Goal: Check status: Check status

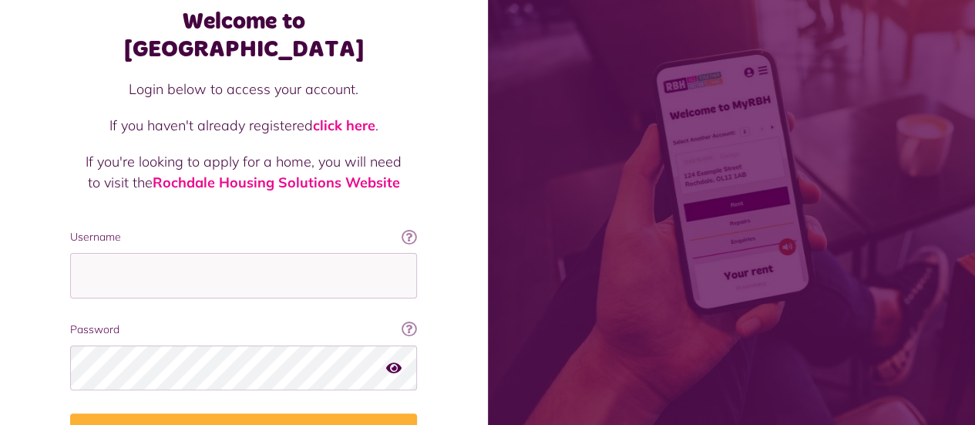
scroll to position [167, 0]
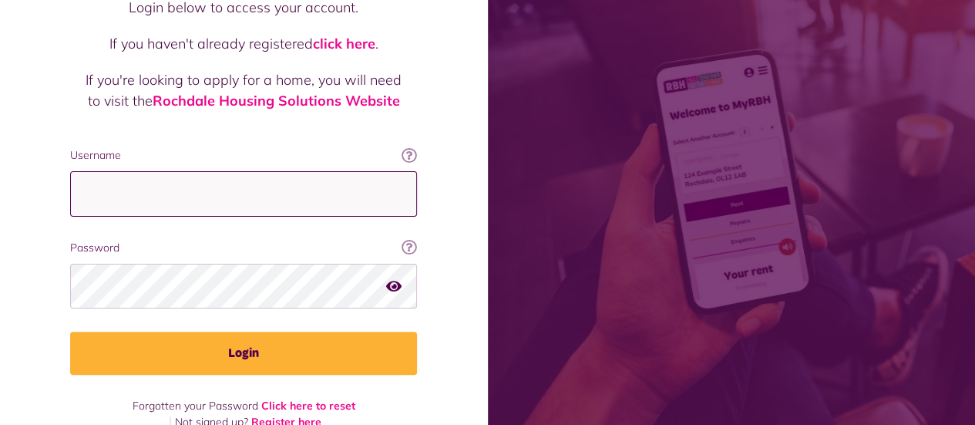
type input "**********"
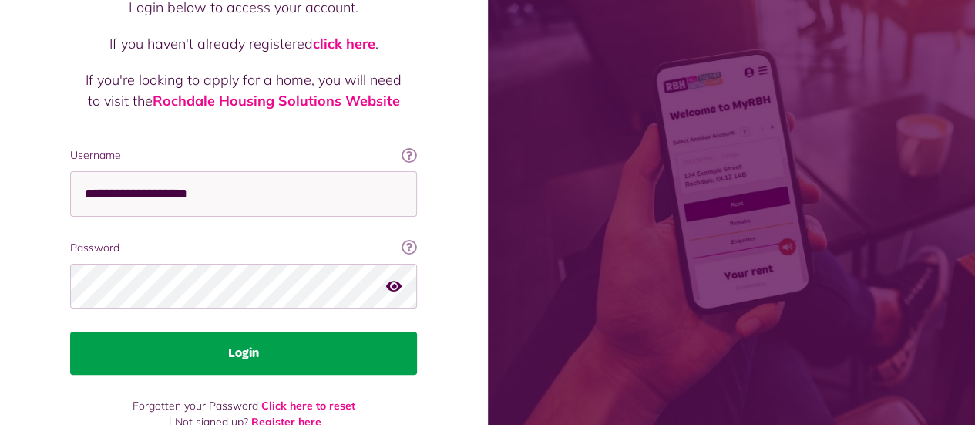
click at [199, 332] on button "Login" at bounding box center [243, 353] width 347 height 43
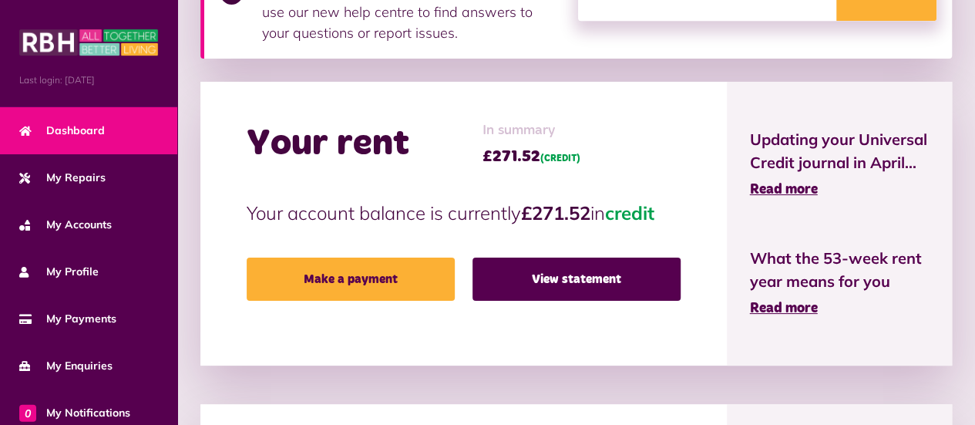
scroll to position [412, 0]
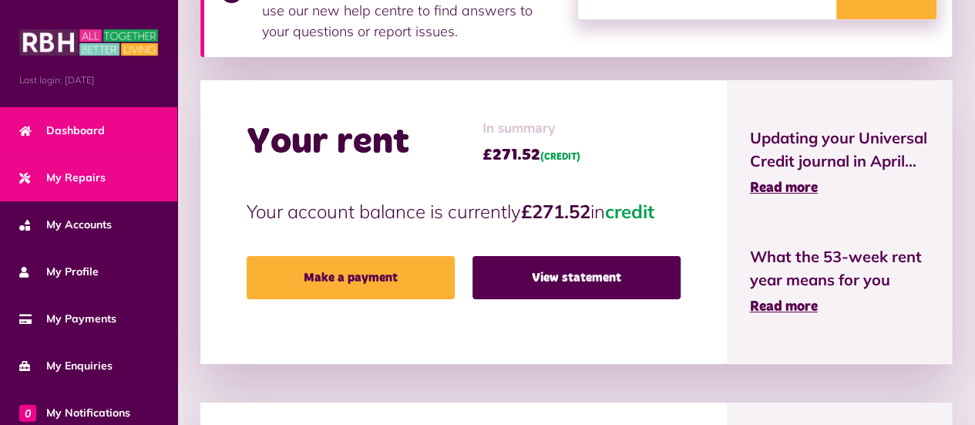
click at [105, 173] on link "My Repairs" at bounding box center [88, 177] width 177 height 47
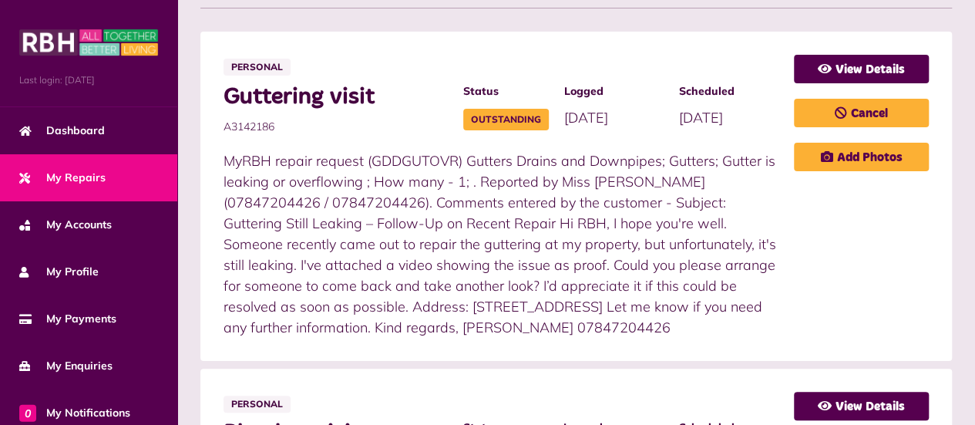
scroll to position [413, 0]
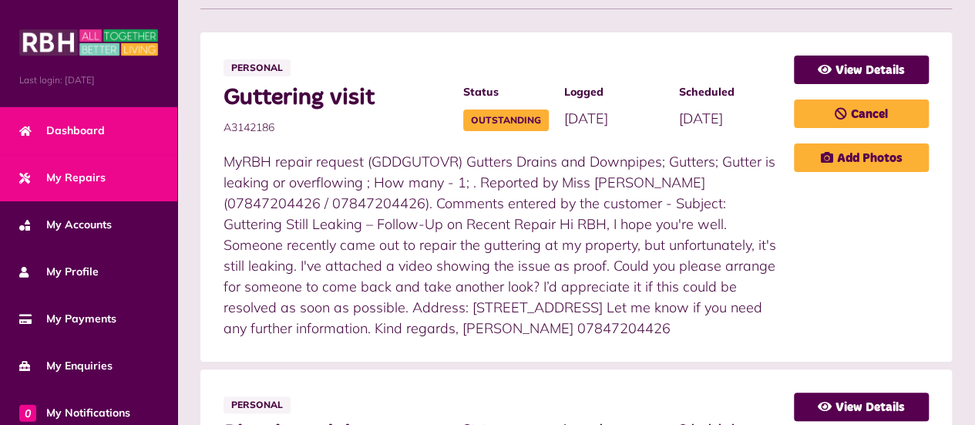
click at [100, 112] on link "Dashboard" at bounding box center [88, 130] width 177 height 47
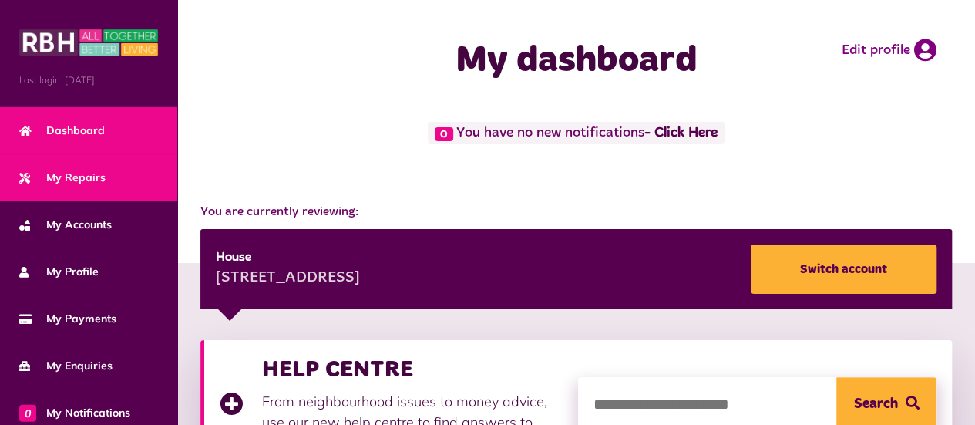
click at [87, 179] on span "My Repairs" at bounding box center [62, 178] width 86 height 16
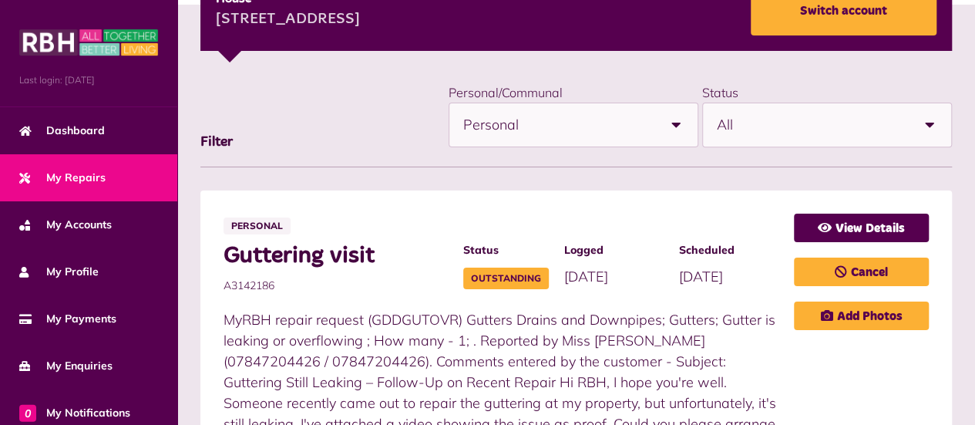
scroll to position [256, 0]
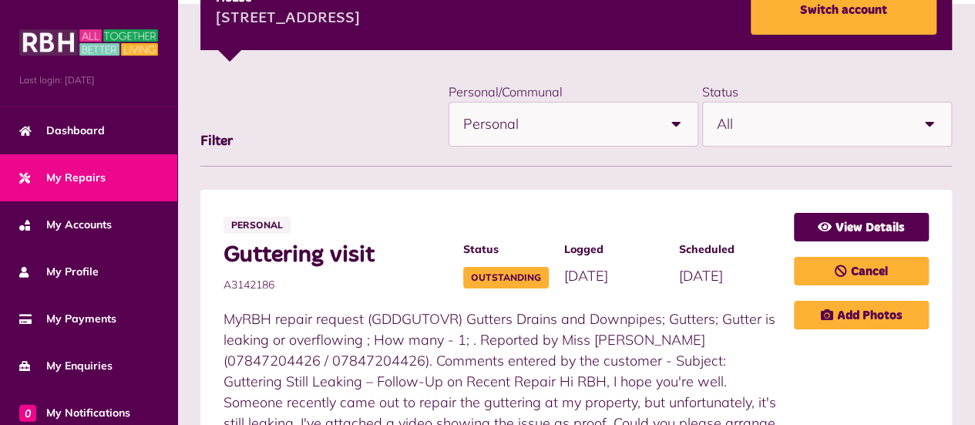
click at [113, 167] on link "My Repairs" at bounding box center [88, 177] width 177 height 47
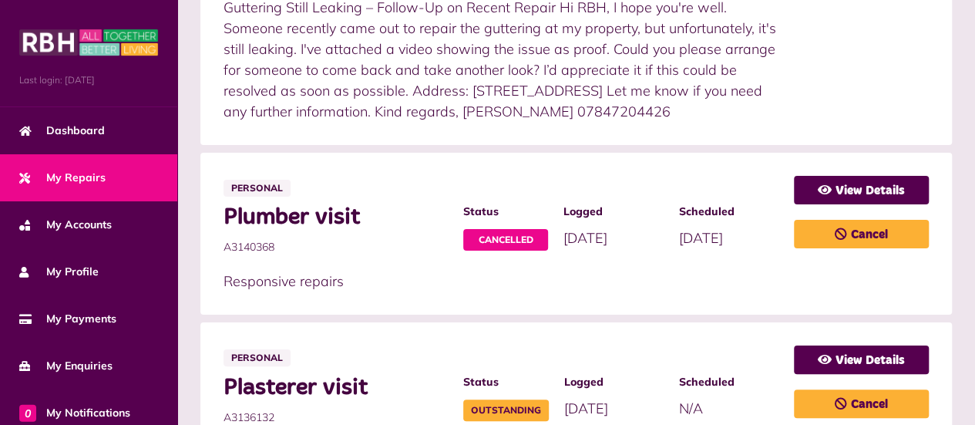
scroll to position [648, 0]
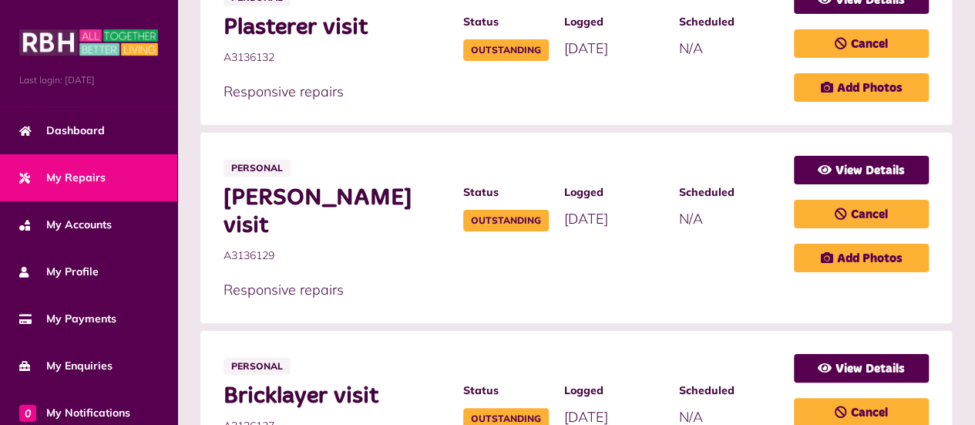
scroll to position [991, 0]
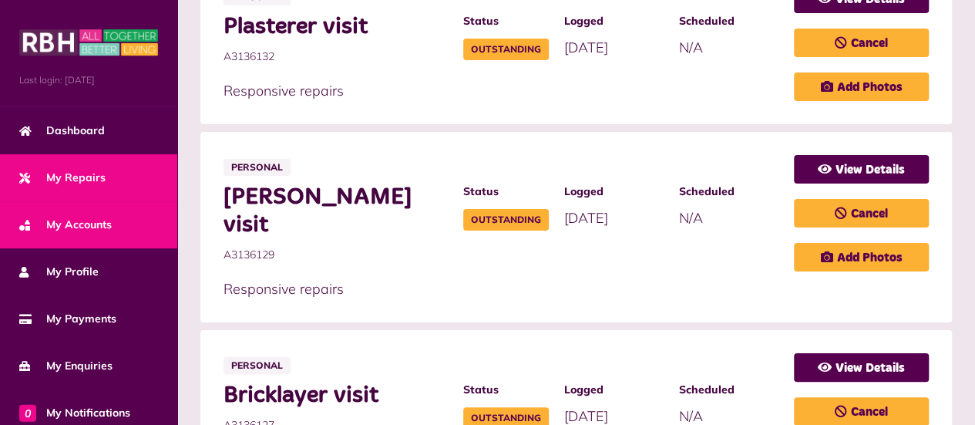
click at [113, 219] on link "My Accounts" at bounding box center [88, 224] width 177 height 47
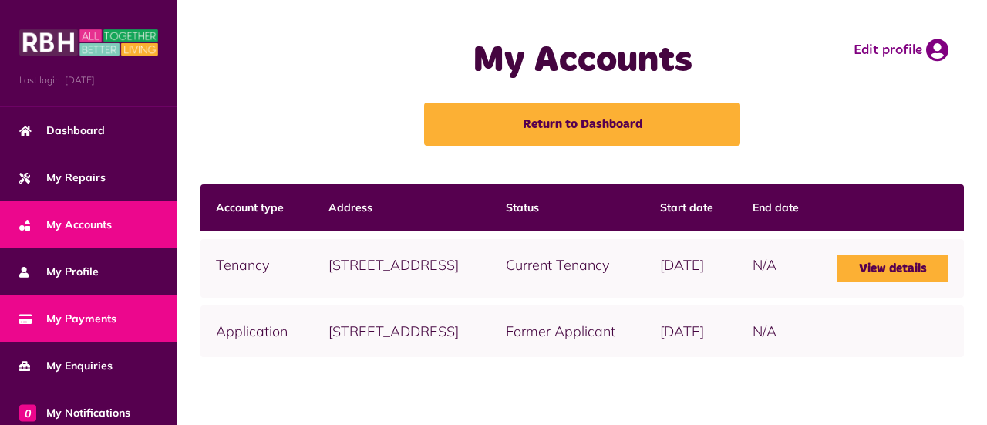
click at [93, 315] on span "My Payments" at bounding box center [67, 319] width 97 height 16
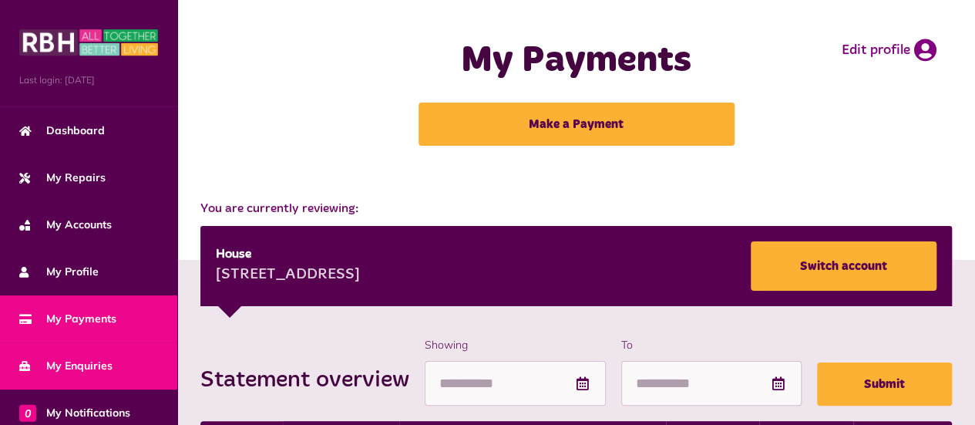
click at [96, 366] on span "My Enquiries" at bounding box center [65, 366] width 93 height 16
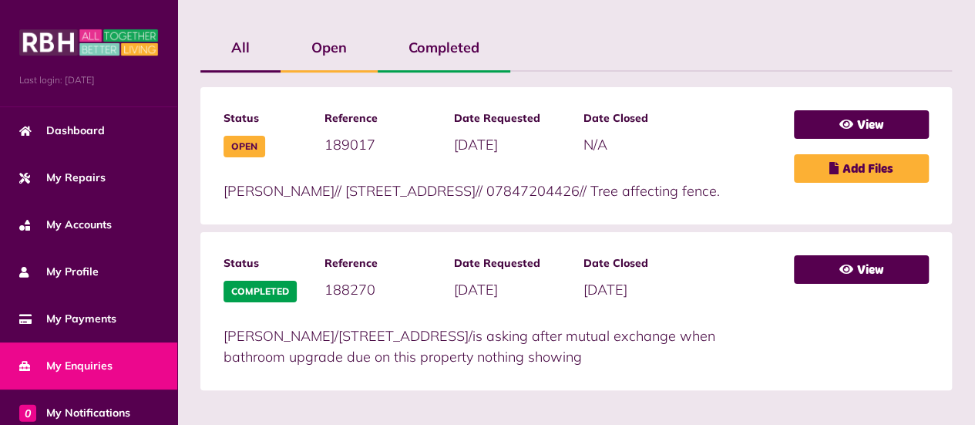
scroll to position [380, 0]
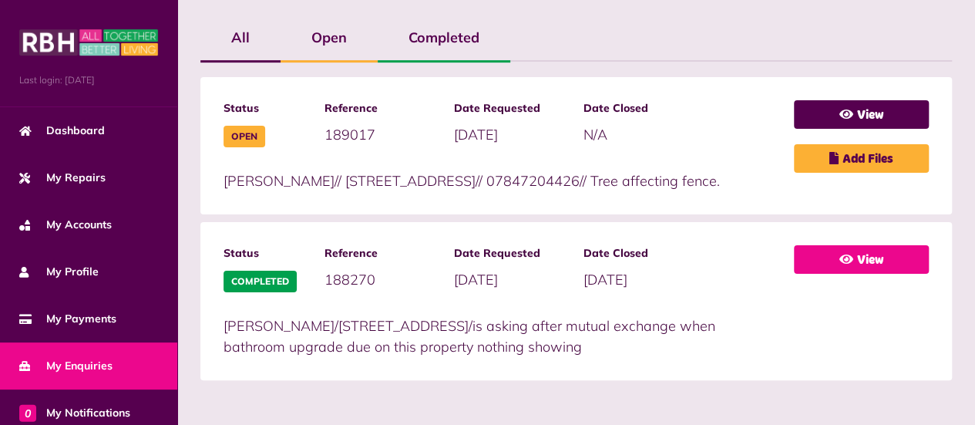
click at [867, 262] on link "View" at bounding box center [861, 259] width 135 height 29
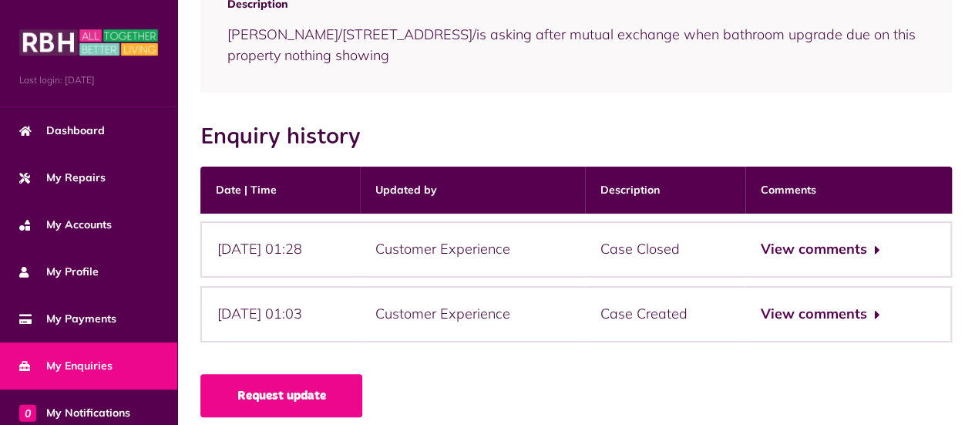
scroll to position [271, 0]
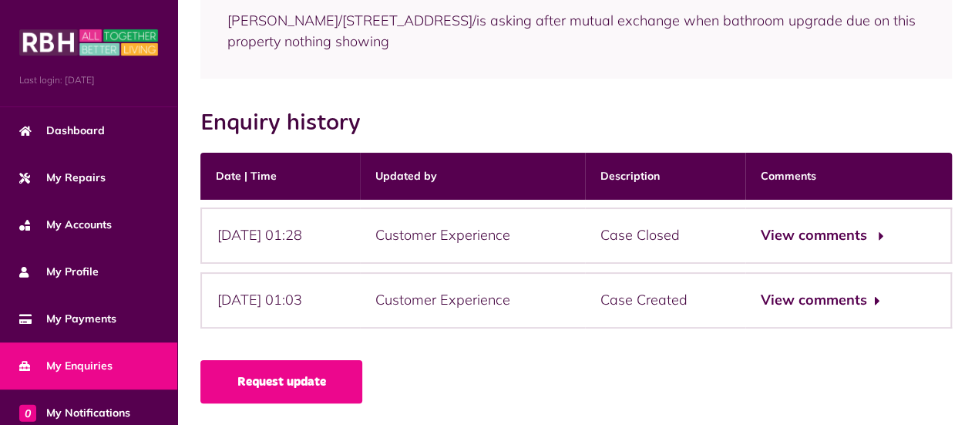
click at [818, 231] on button "View comments" at bounding box center [821, 235] width 120 height 22
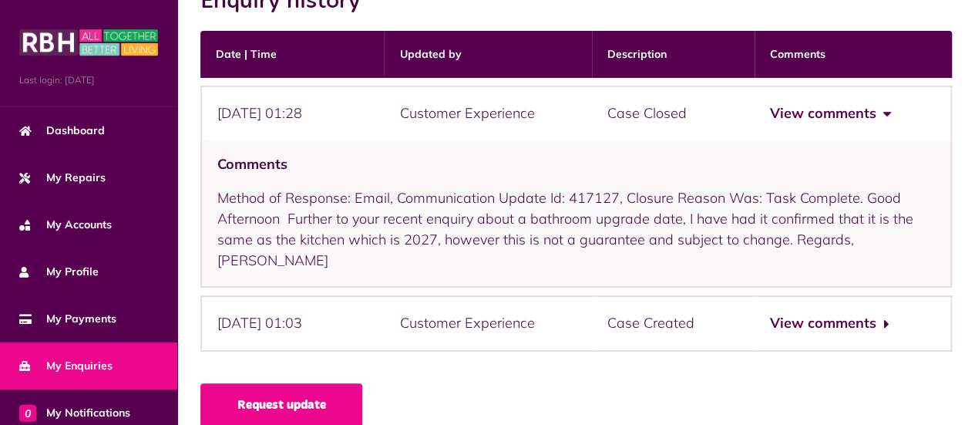
scroll to position [396, 0]
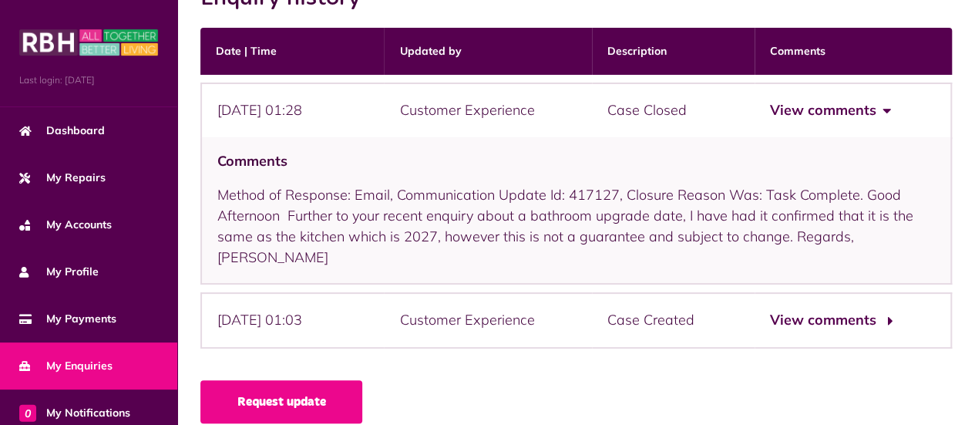
click at [845, 309] on button "View comments" at bounding box center [830, 320] width 120 height 22
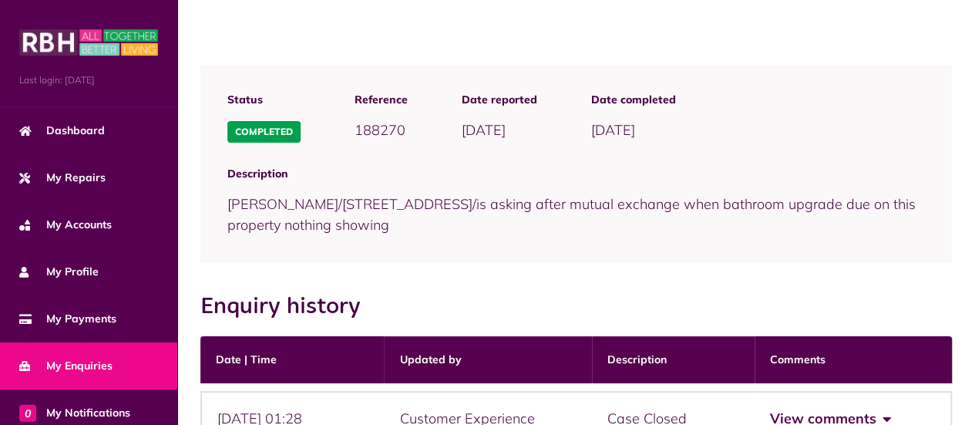
scroll to position [75, 0]
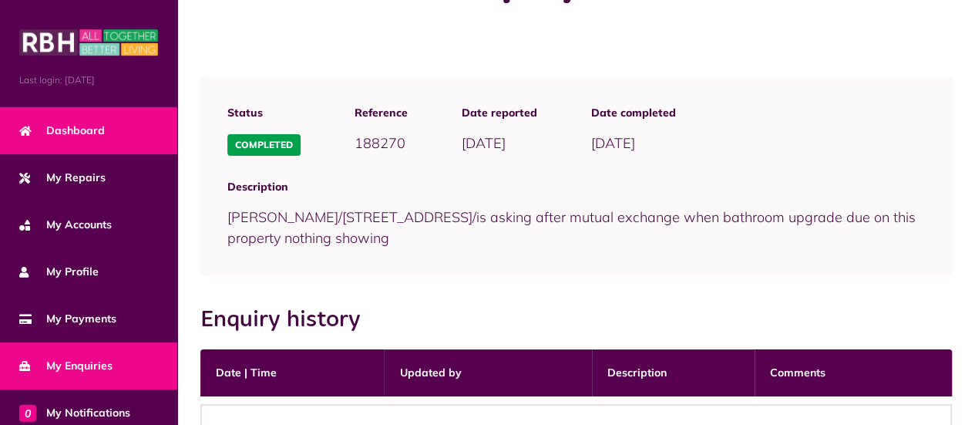
click at [98, 123] on span "Dashboard" at bounding box center [62, 131] width 86 height 16
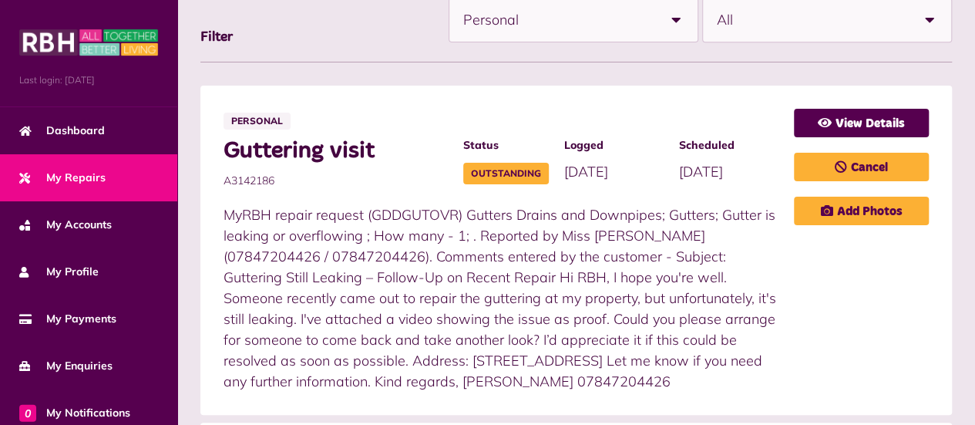
scroll to position [350, 0]
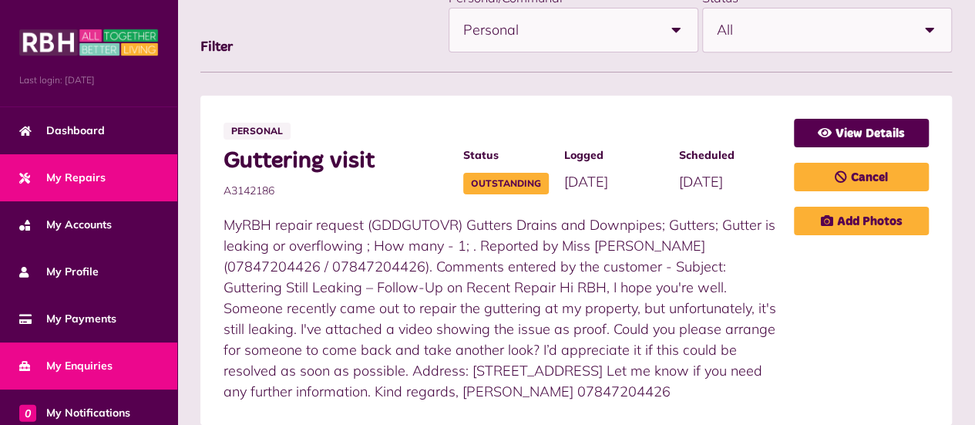
click at [66, 353] on link "My Enquiries" at bounding box center [88, 365] width 177 height 47
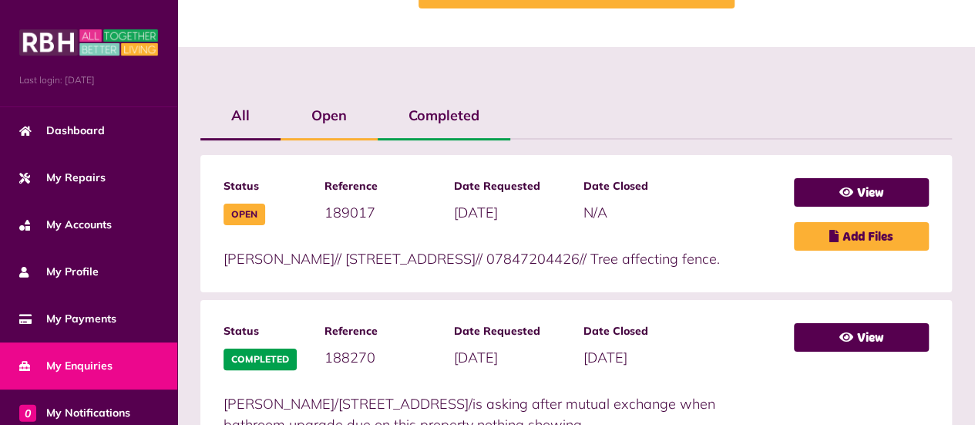
scroll to position [302, 0]
click at [890, 190] on link "View" at bounding box center [861, 192] width 135 height 29
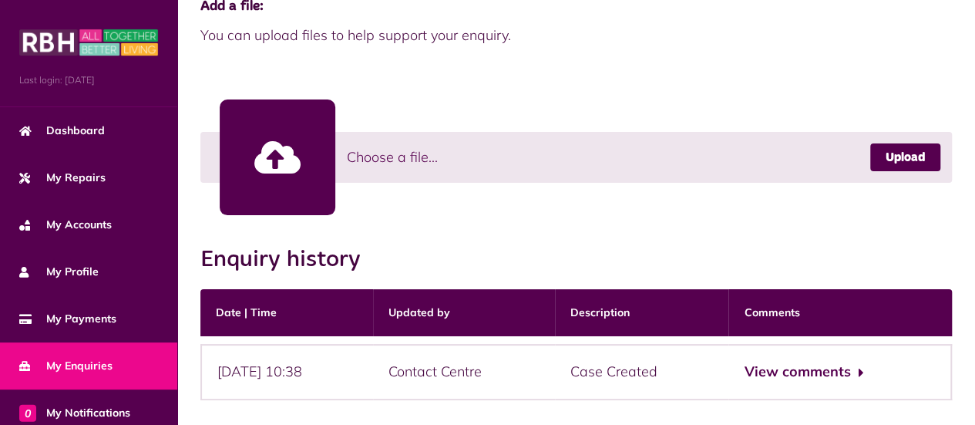
scroll to position [487, 0]
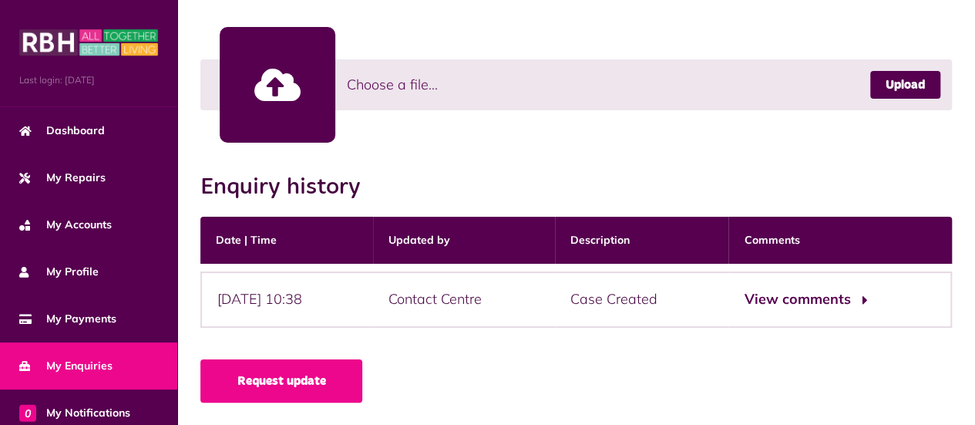
click at [820, 296] on button "View comments" at bounding box center [804, 299] width 120 height 22
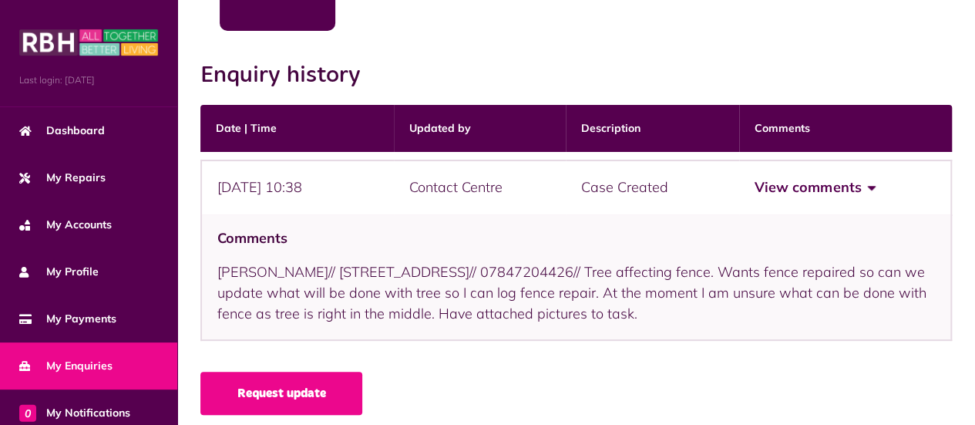
scroll to position [611, 0]
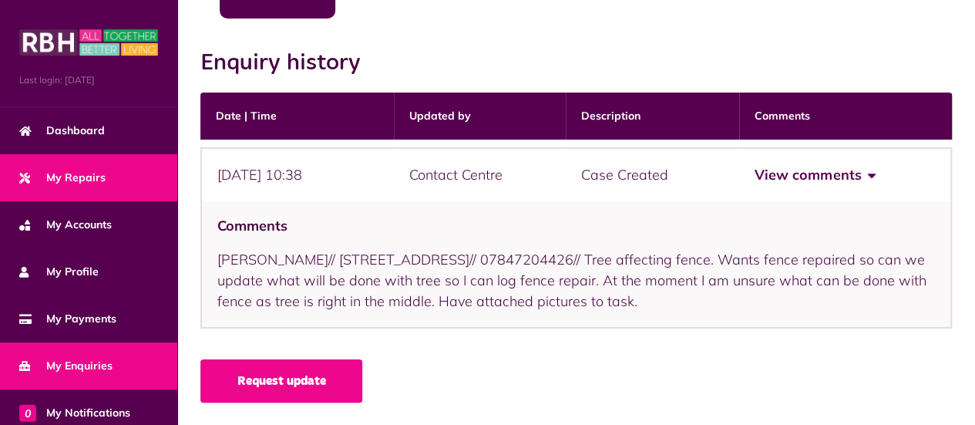
click at [72, 177] on span "My Repairs" at bounding box center [62, 178] width 86 height 16
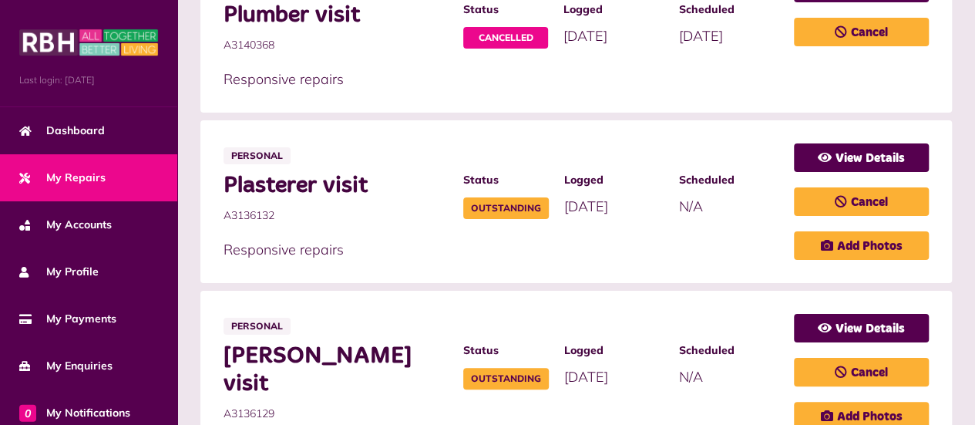
scroll to position [840, 0]
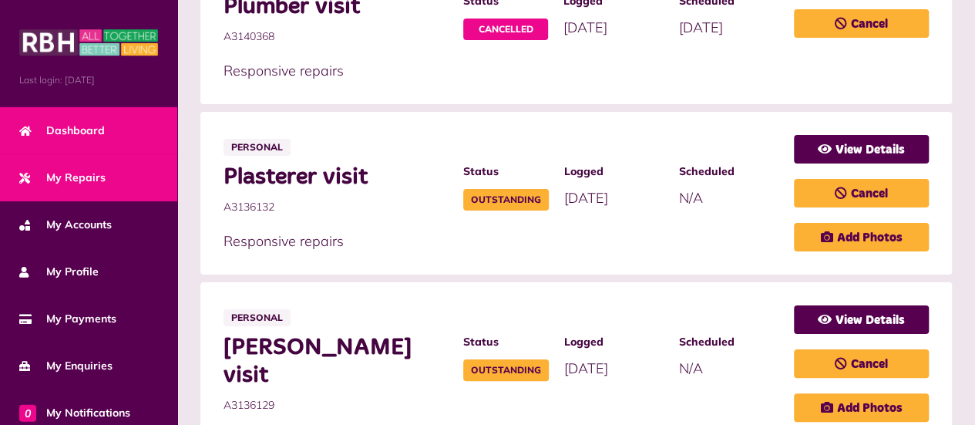
click at [89, 110] on link "Dashboard" at bounding box center [88, 130] width 177 height 47
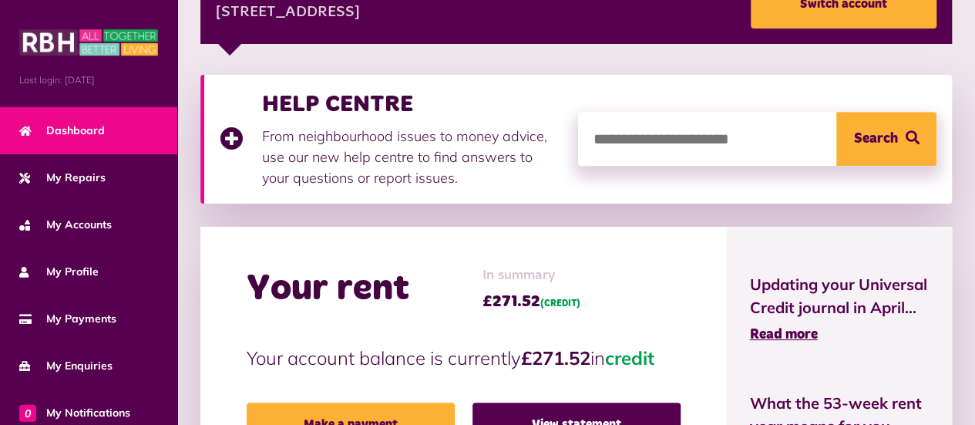
scroll to position [262, 0]
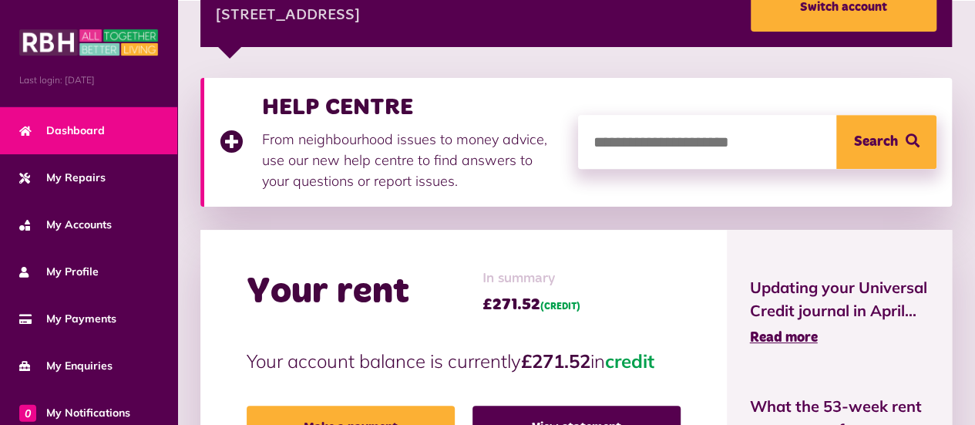
click at [117, 128] on link "Dashboard" at bounding box center [88, 130] width 177 height 47
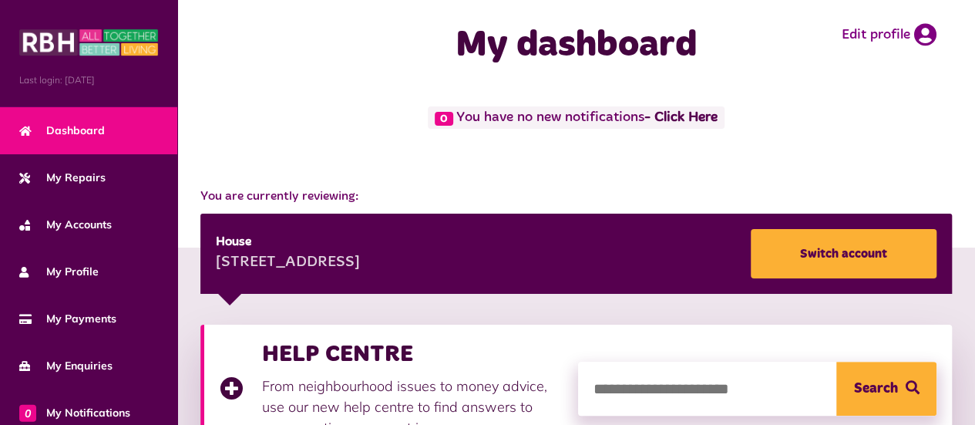
scroll to position [0, 0]
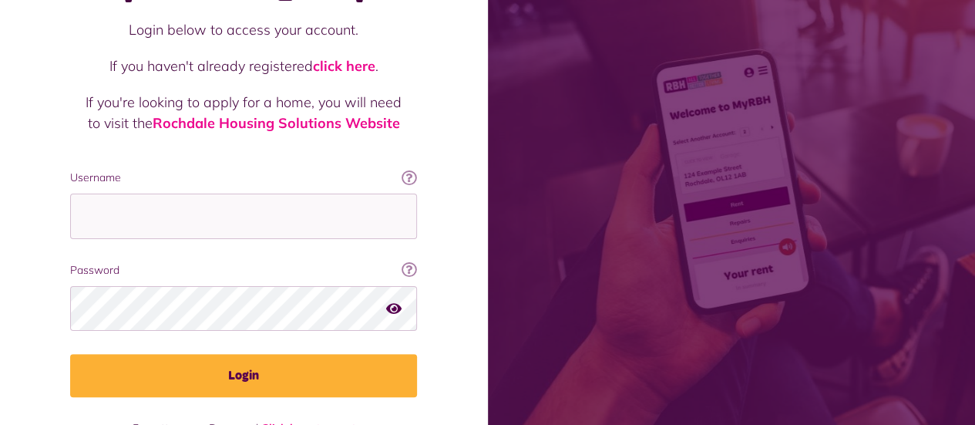
scroll to position [167, 0]
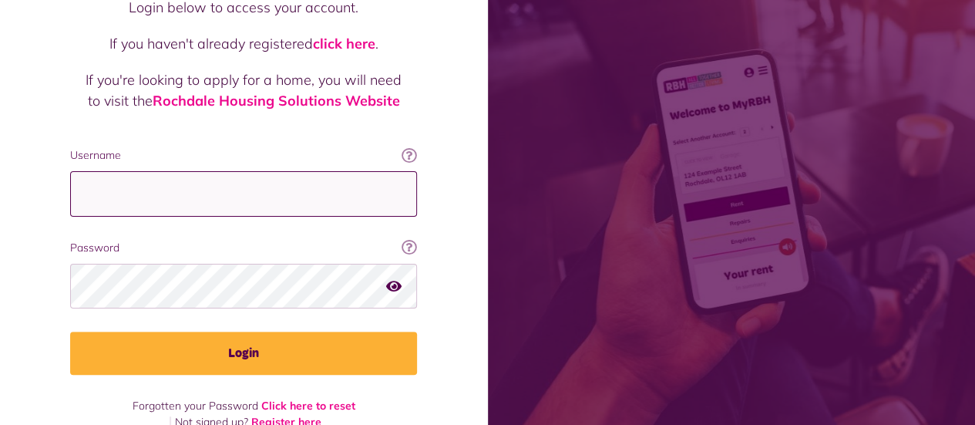
type input "**********"
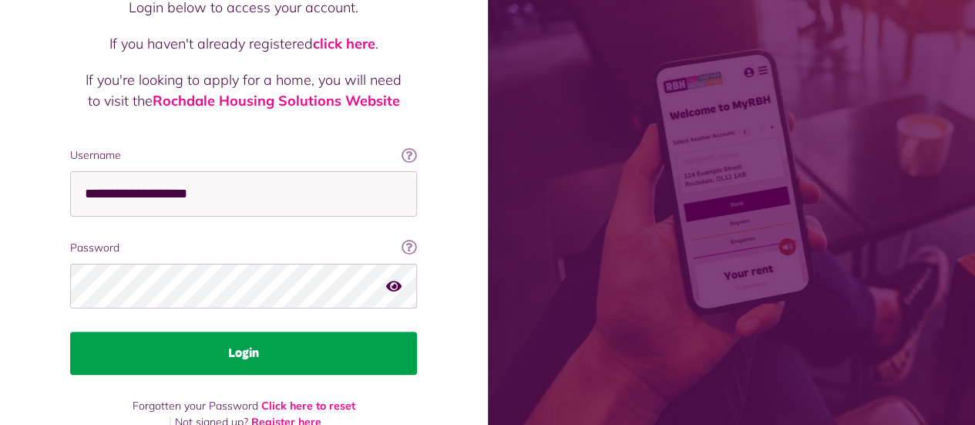
click at [381, 338] on button "Login" at bounding box center [243, 353] width 347 height 43
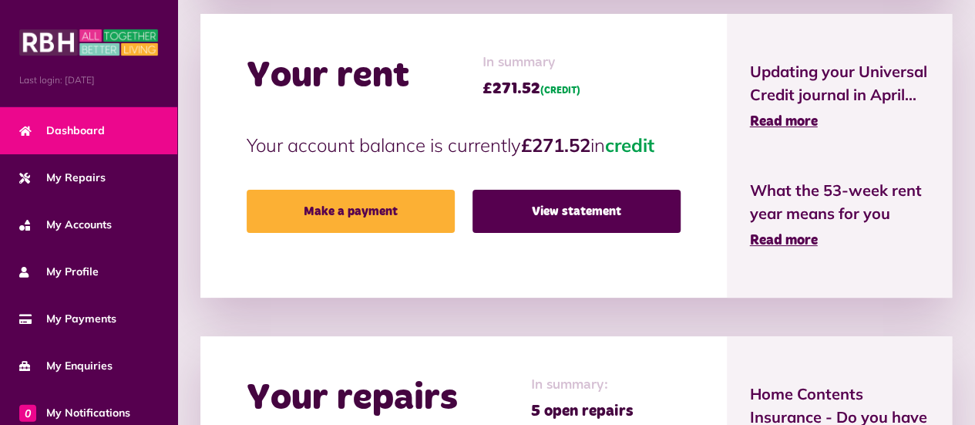
scroll to position [477, 0]
